Goal: Task Accomplishment & Management: Manage account settings

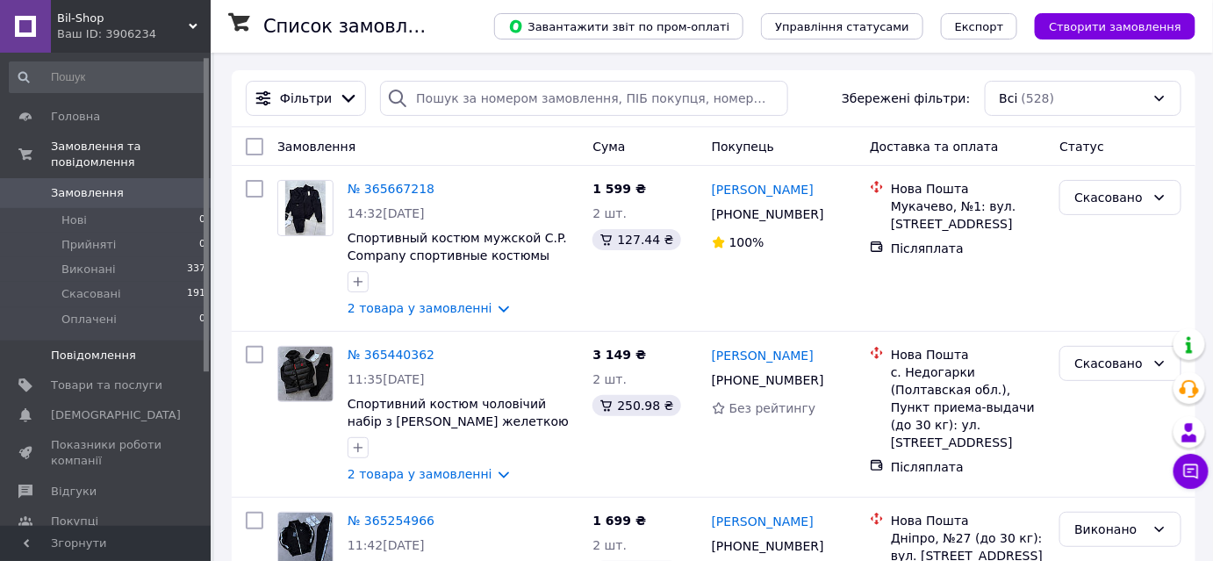
scroll to position [236, 0]
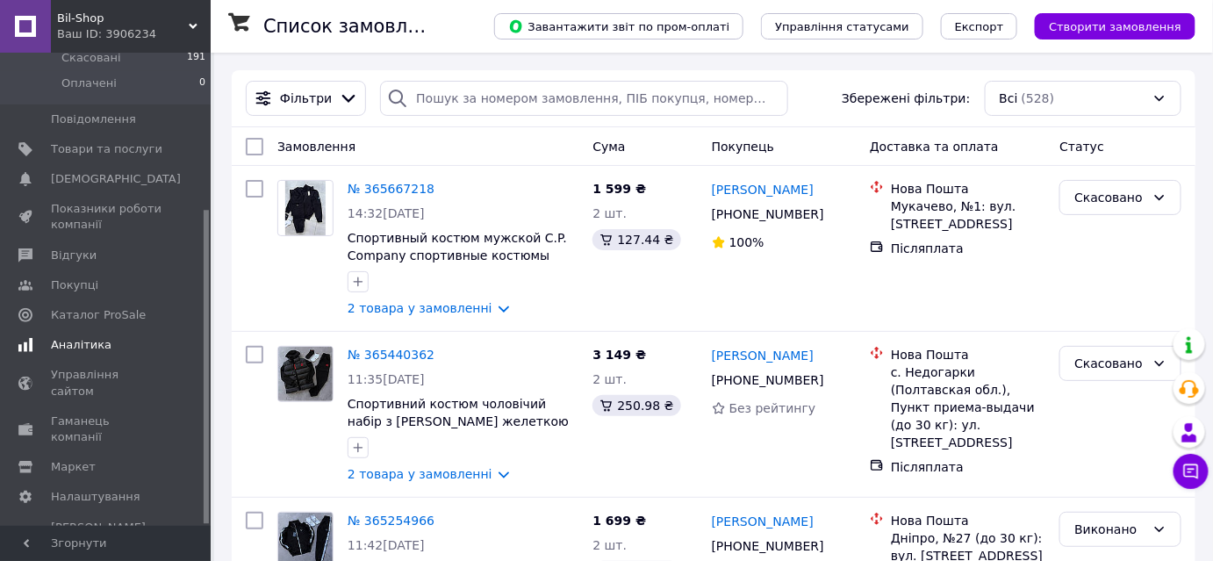
click at [96, 337] on span "Аналітика" at bounding box center [81, 345] width 61 height 16
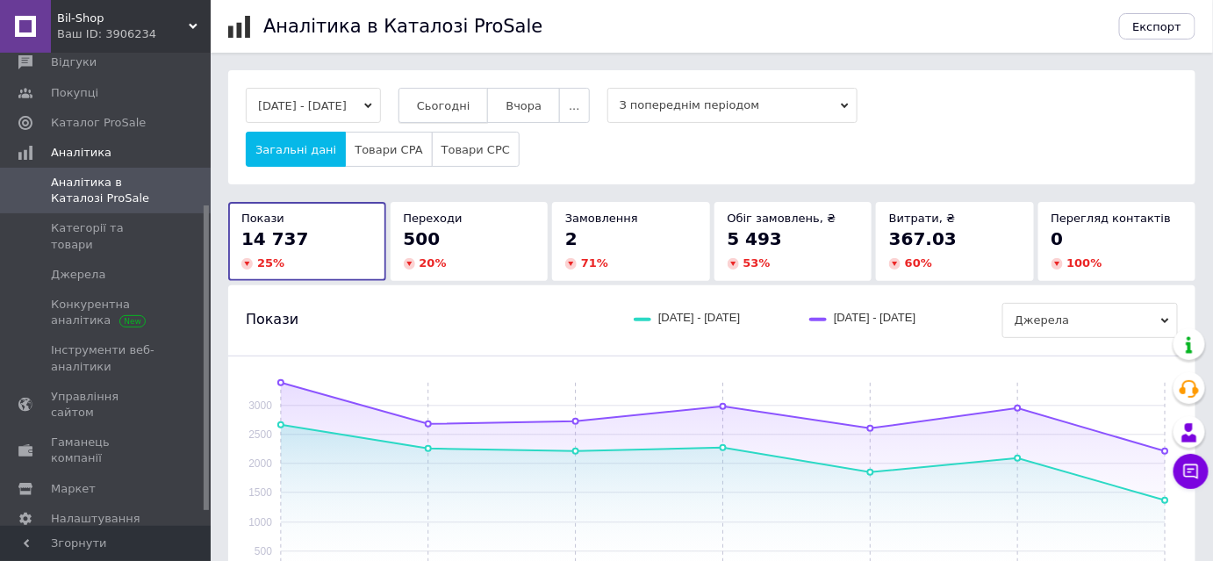
click at [471, 104] on span "Сьогодні" at bounding box center [444, 105] width 54 height 13
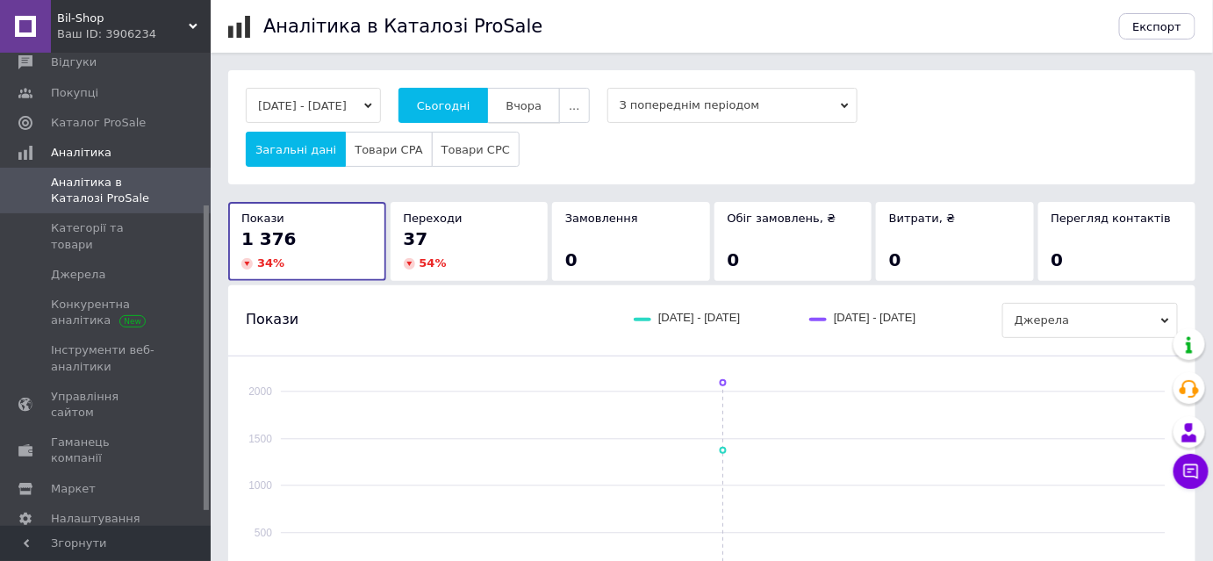
click at [542, 105] on span "Вчора" at bounding box center [524, 105] width 36 height 13
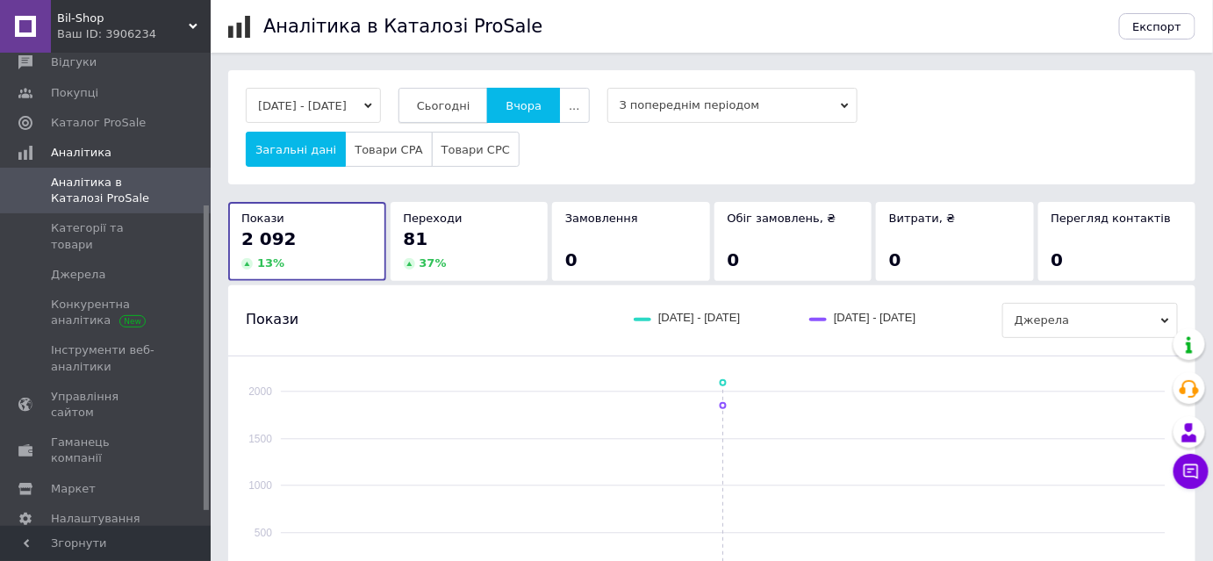
click at [463, 115] on button "Сьогодні" at bounding box center [444, 105] width 90 height 35
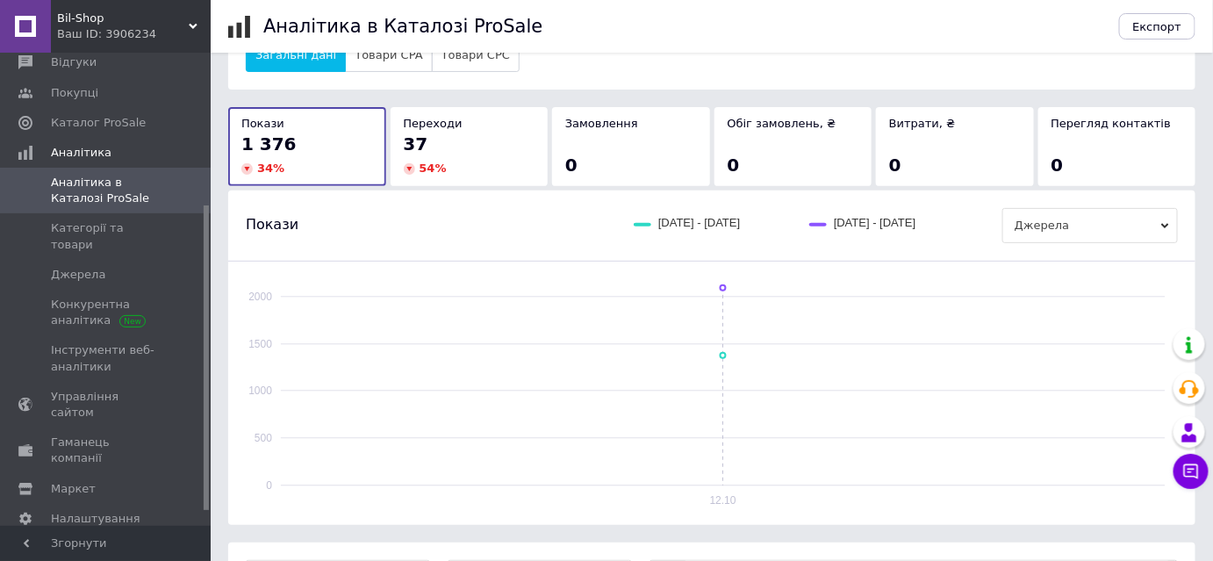
scroll to position [393, 0]
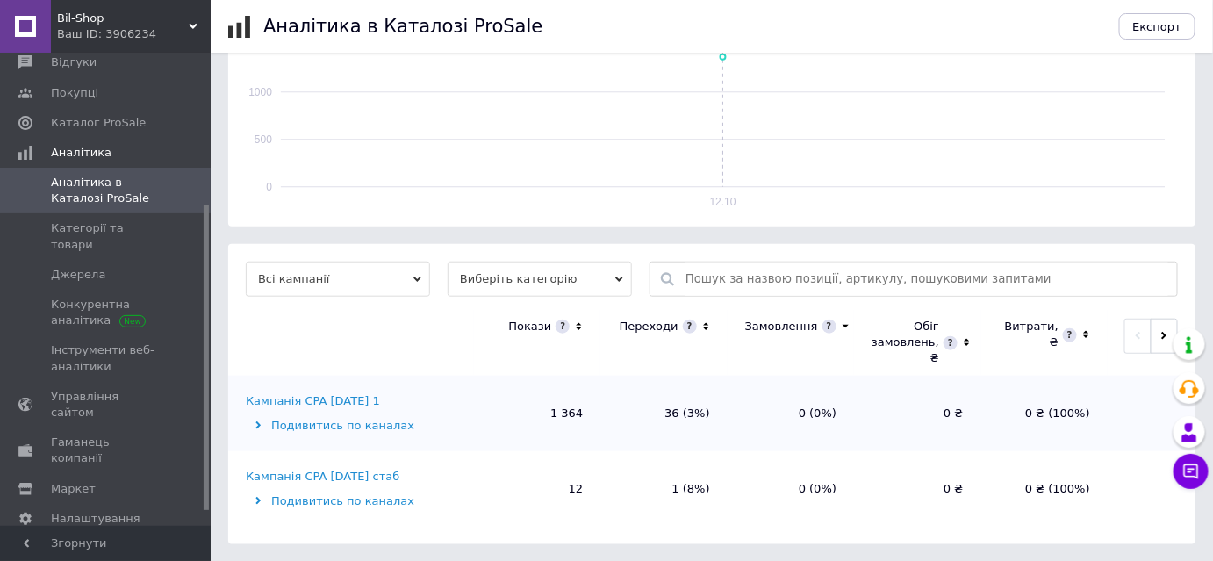
click at [377, 478] on div "Кампанія CPA [DATE] стаб" at bounding box center [323, 477] width 154 height 16
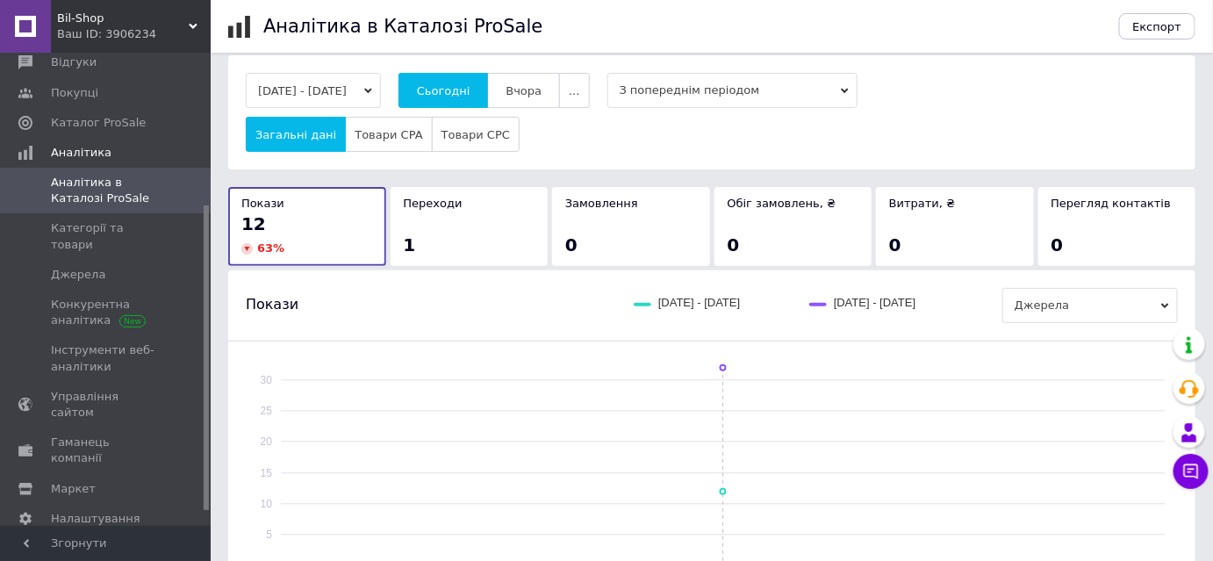
scroll to position [0, 0]
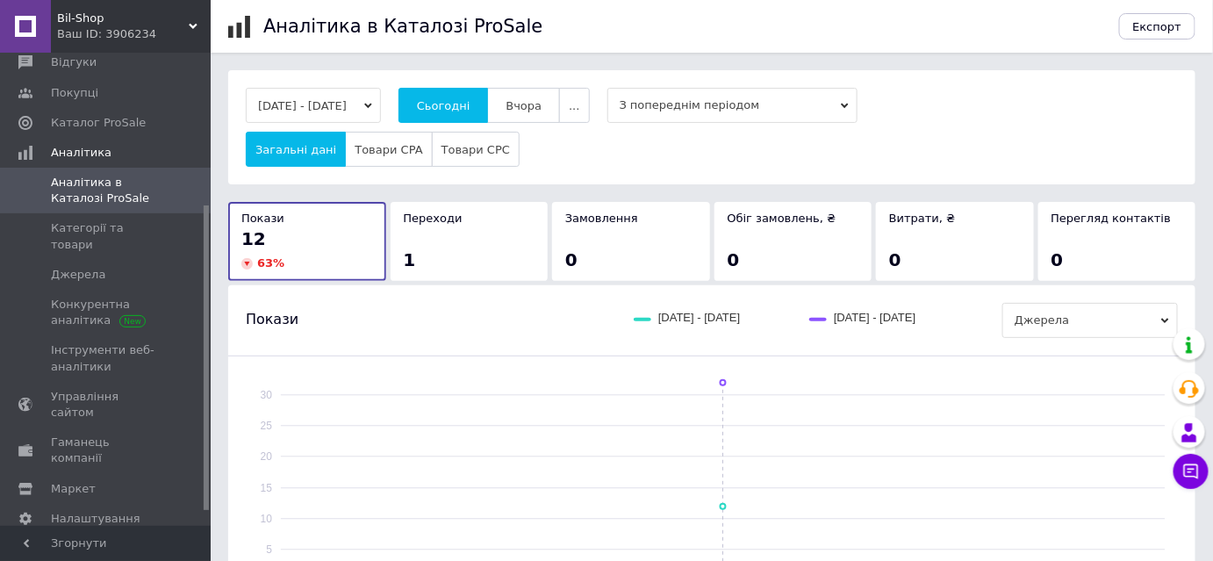
click at [542, 111] on span "Вчора" at bounding box center [524, 105] width 36 height 13
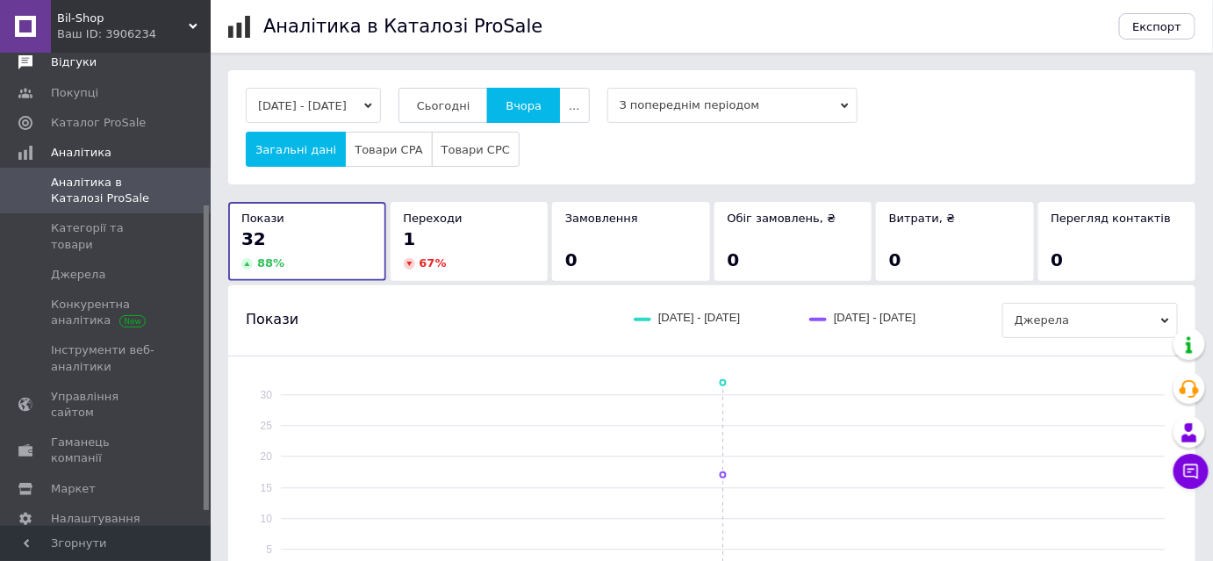
click at [126, 123] on span "Каталог ProSale" at bounding box center [98, 123] width 95 height 16
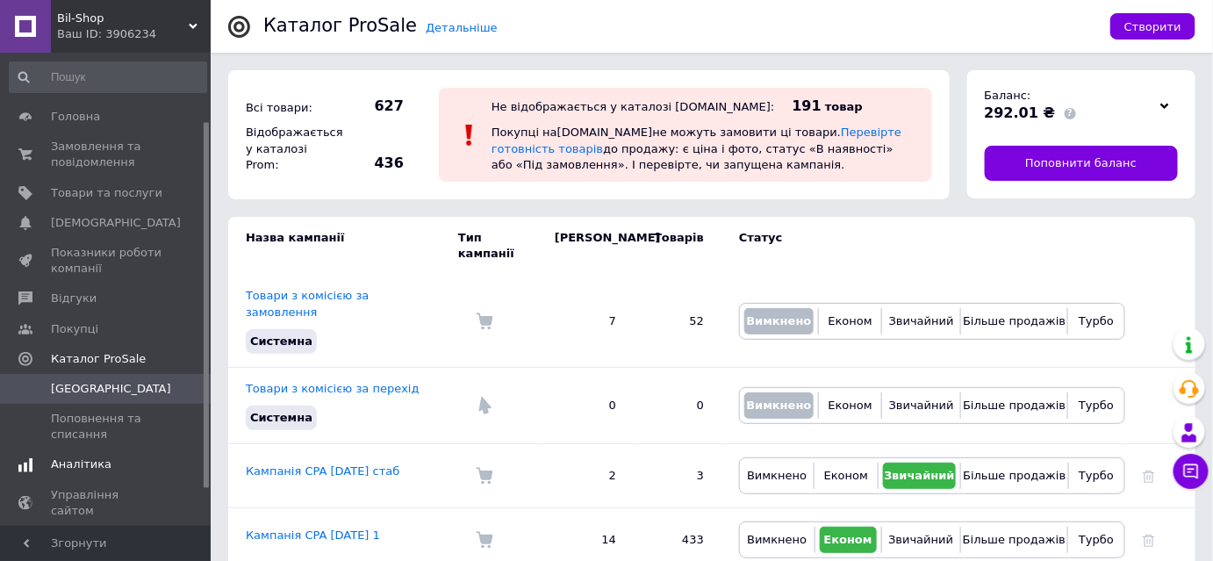
scroll to position [135, 0]
